Goal: Complete application form: Complete application form

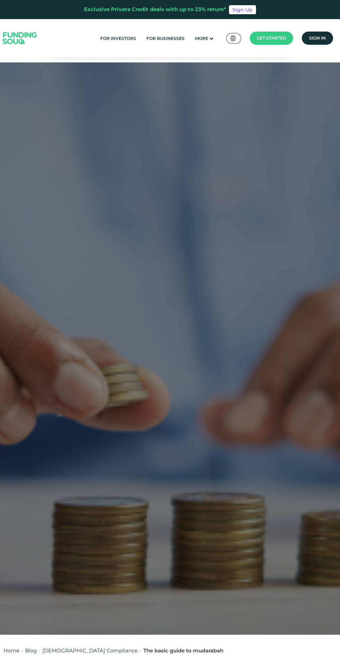
click at [276, 35] on main "Get started" at bounding box center [271, 38] width 43 height 13
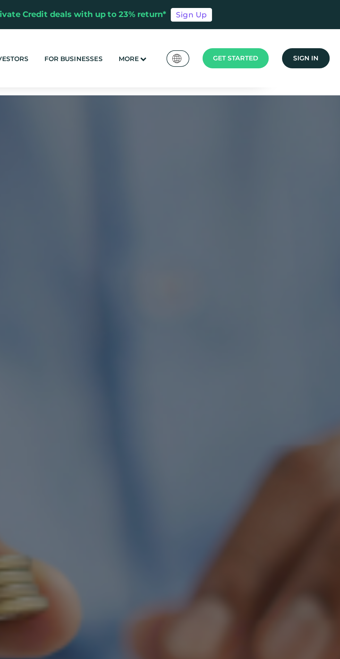
click at [275, 62] on span "Borrower Registration" at bounding box center [272, 69] width 53 height 15
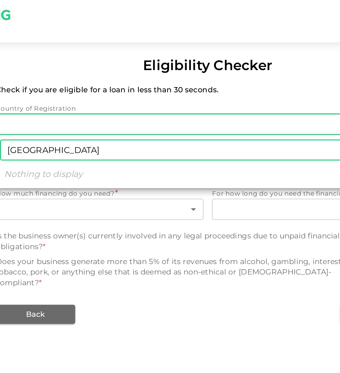
type input "India"
click at [120, 185] on div at bounding box center [170, 186] width 340 height 373
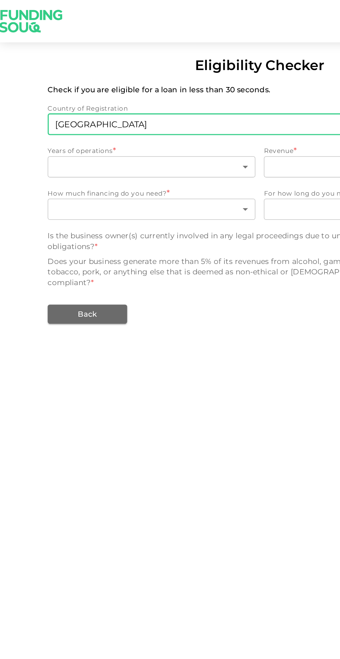
click at [188, 80] on body "Eligibility Checker Check if you are eligible for a loan in less than 30 second…" at bounding box center [170, 329] width 340 height 659
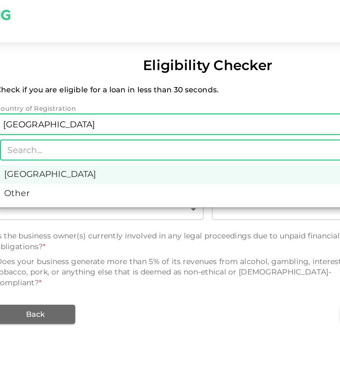
click at [181, 135] on ul "​ United Arab Emirates Other" at bounding box center [169, 111] width 277 height 47
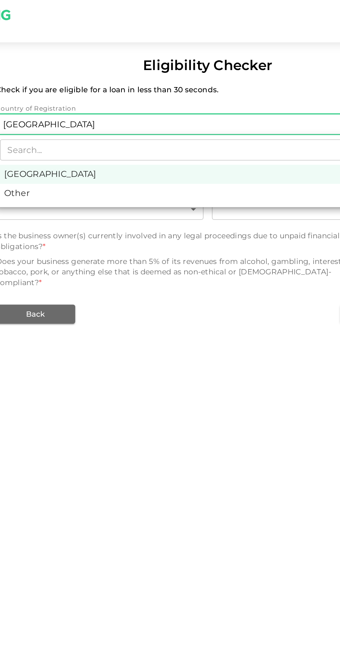
click at [183, 128] on li "Other" at bounding box center [169, 126] width 277 height 12
type input "3"
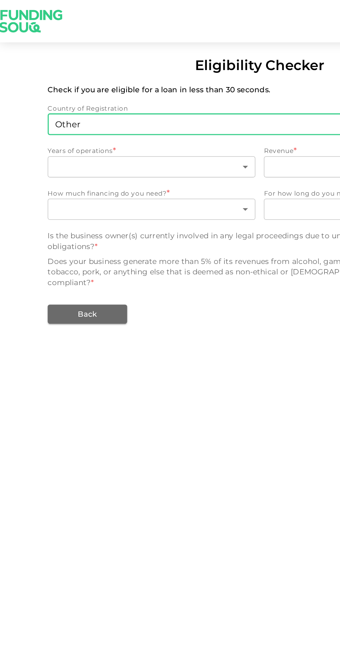
click at [154, 115] on body "Eligibility Checker Check if you are eligible for a loan in less than 30 second…" at bounding box center [170, 329] width 340 height 659
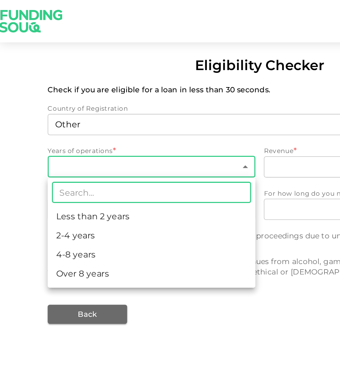
click at [35, 141] on li "Less than 2 years" at bounding box center [99, 142] width 136 height 12
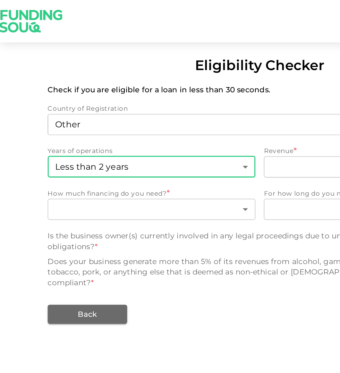
type input "1"
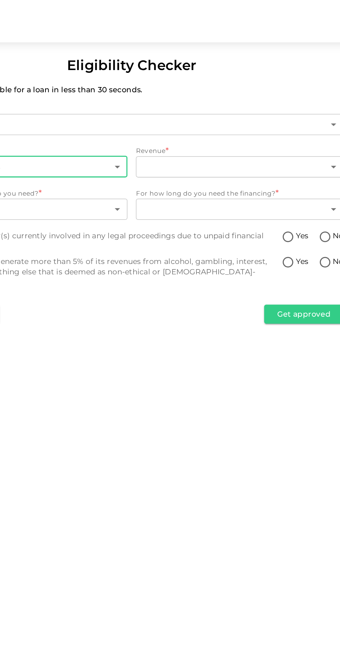
click at [242, 114] on body "Eligibility Checker Check if you are eligible for a loan in less than 30 second…" at bounding box center [170, 329] width 340 height 659
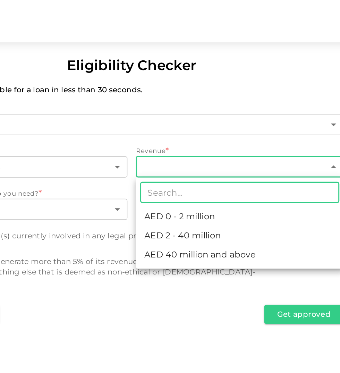
click at [182, 140] on li "AED 0 - 2 million" at bounding box center [241, 142] width 136 height 12
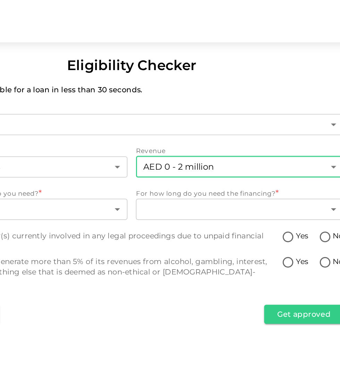
type input "1"
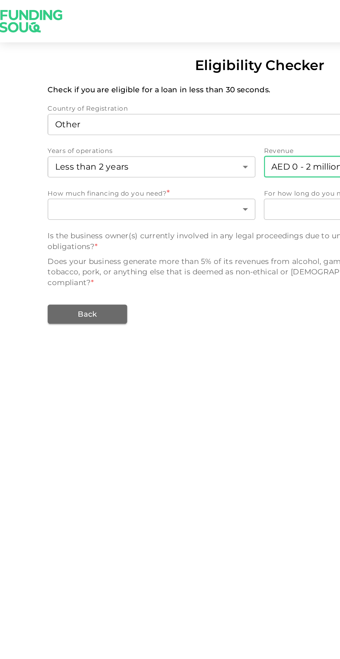
click at [41, 139] on body "Eligibility Checker Check if you are eligible for a loan in less than 30 second…" at bounding box center [170, 329] width 340 height 659
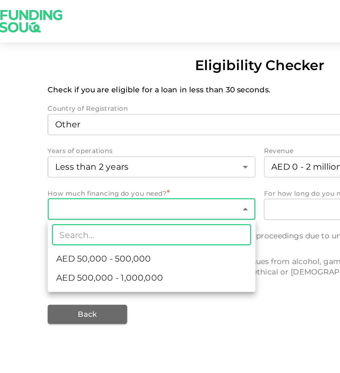
click at [40, 173] on span "AED 50,000 - 500,000" at bounding box center [68, 169] width 62 height 8
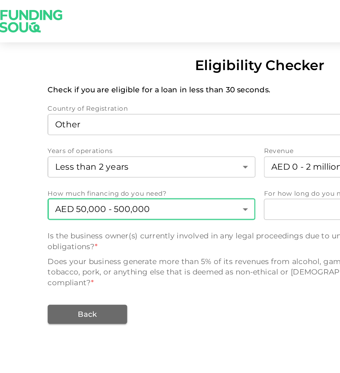
type input "1"
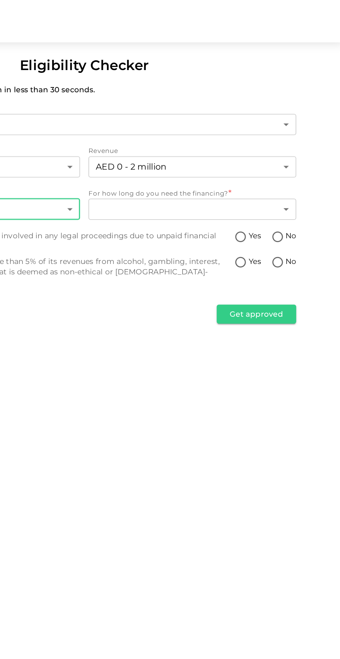
click at [184, 141] on body "Eligibility Checker Check if you are eligible for a loan in less than 30 second…" at bounding box center [170, 329] width 340 height 659
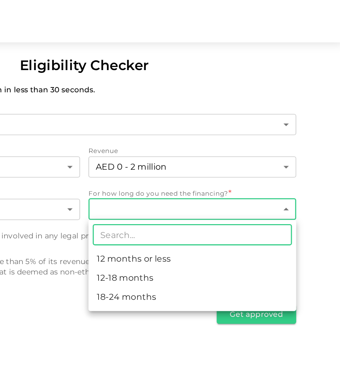
click at [183, 171] on li "12 months or less" at bounding box center [241, 169] width 136 height 12
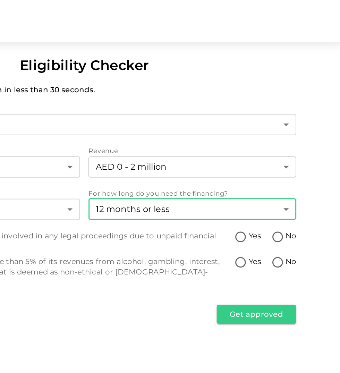
type input "1"
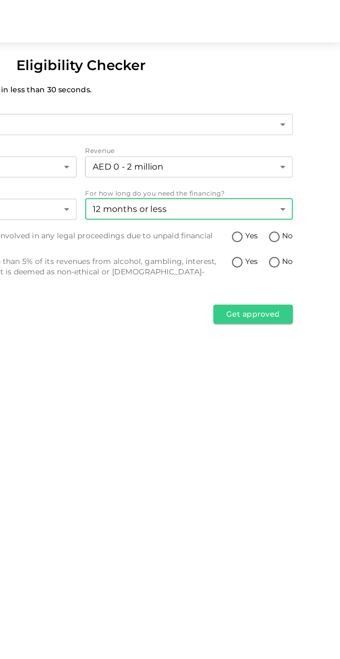
click at [296, 160] on input "No" at bounding box center [296, 155] width 10 height 9
radio input "true"
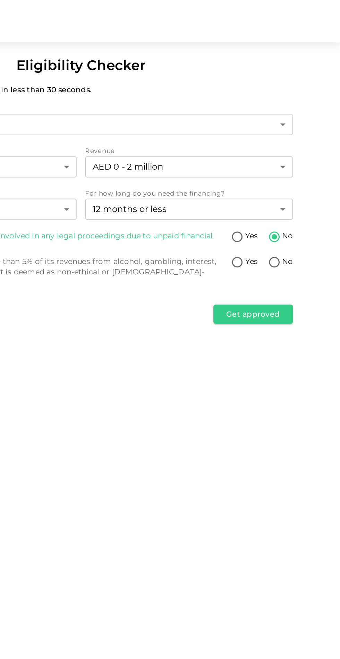
click at [299, 174] on input "No" at bounding box center [296, 171] width 10 height 9
radio input "true"
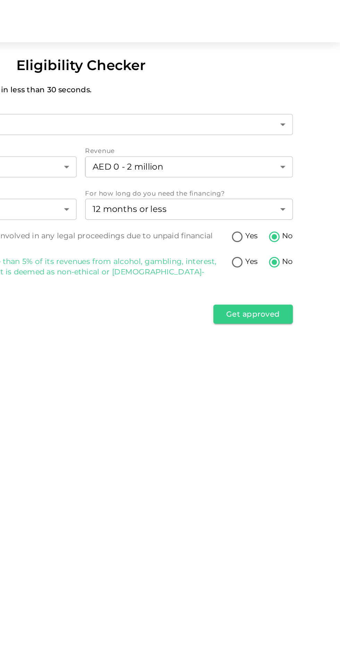
click at [293, 199] on button "Get approved" at bounding box center [282, 205] width 52 height 12
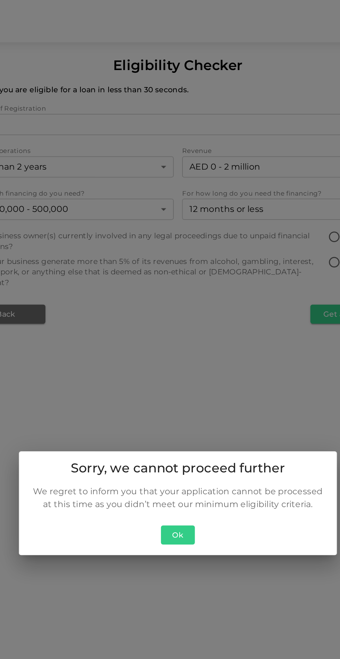
click at [171, 353] on button "Ok" at bounding box center [170, 350] width 22 height 13
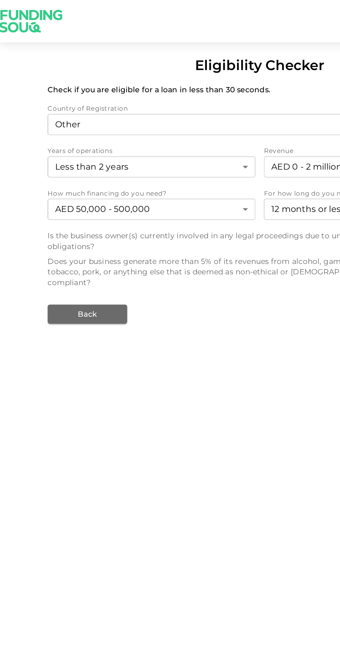
click at [40, 85] on body "Eligibility Checker Check if you are eligible for a loan in less than 30 second…" at bounding box center [170, 329] width 340 height 659
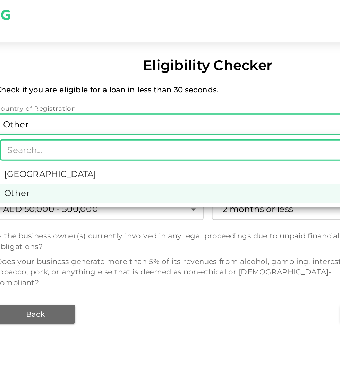
click at [43, 112] on li "United Arab Emirates" at bounding box center [169, 114] width 277 height 12
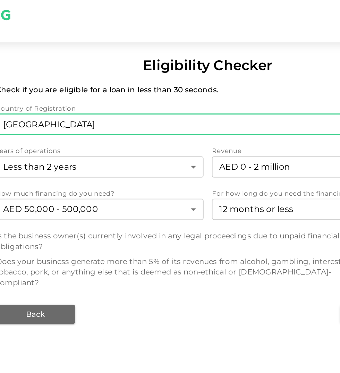
type input "1"
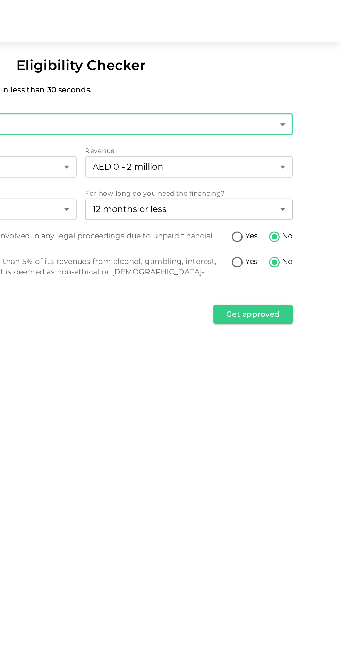
click at [297, 199] on button "Get approved" at bounding box center [282, 205] width 52 height 12
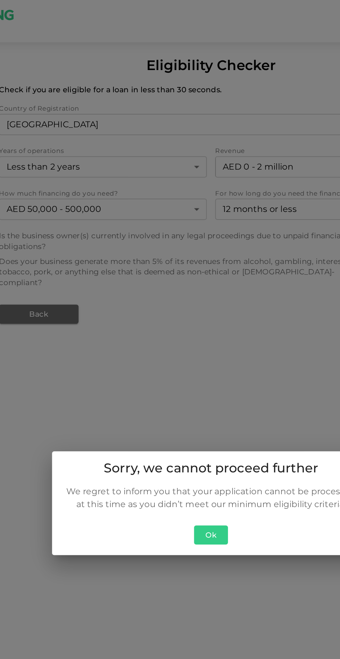
click at [168, 355] on button "Ok" at bounding box center [170, 350] width 22 height 13
